Goal: Task Accomplishment & Management: Manage account settings

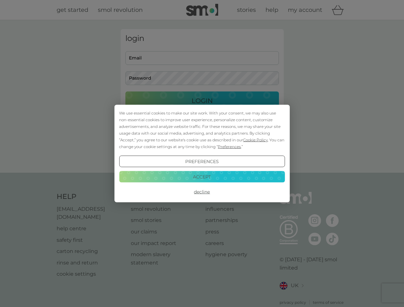
click at [256, 140] on span "Cookie Policy" at bounding box center [255, 140] width 25 height 5
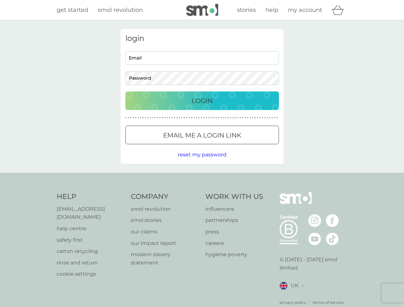
click at [229, 147] on div "login Email Password Login ● ● ● ● ● ● ● ● ● ● ● ● ● ● ● ● ● ● ● ● ● ● ● ● ● ● …" at bounding box center [202, 96] width 163 height 135
click at [202, 162] on div "login Email Password Login ● ● ● ● ● ● ● ● ● ● ● ● ● ● ● ● ● ● ● ● ● ● ● ● ● ● …" at bounding box center [202, 96] width 163 height 135
click at [202, 192] on div "Help [EMAIL_ADDRESS][DOMAIN_NAME] help centre safety first carton recycling rin…" at bounding box center [202, 249] width 291 height 114
click at [202, 177] on div "Help [EMAIL_ADDRESS][DOMAIN_NAME] help centre safety first carton recycling rin…" at bounding box center [202, 249] width 404 height 152
